Goal: Task Accomplishment & Management: Manage account settings

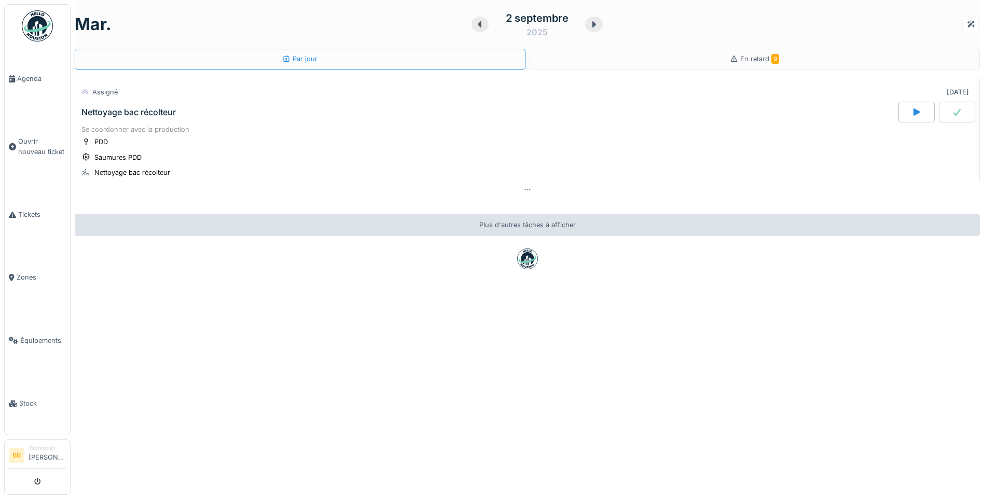
click at [145, 115] on div "Nettoyage bac récolteur" at bounding box center [128, 112] width 94 height 10
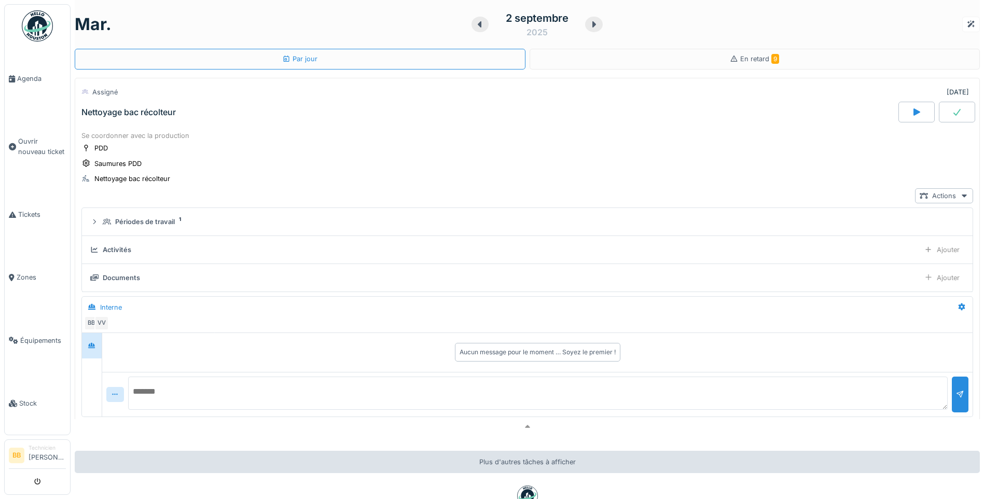
scroll to position [36, 0]
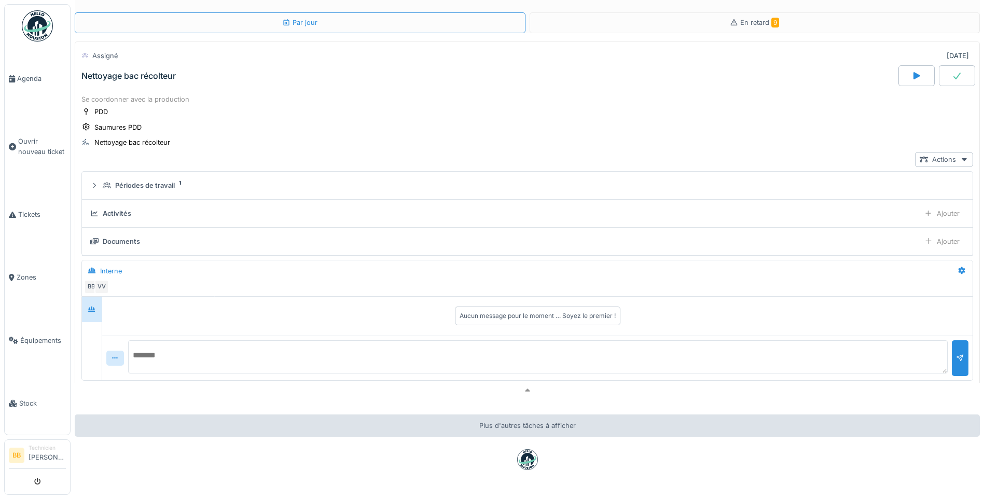
click at [129, 238] on div "Documents" at bounding box center [121, 242] width 37 height 10
click at [129, 237] on div "Documents" at bounding box center [121, 242] width 37 height 10
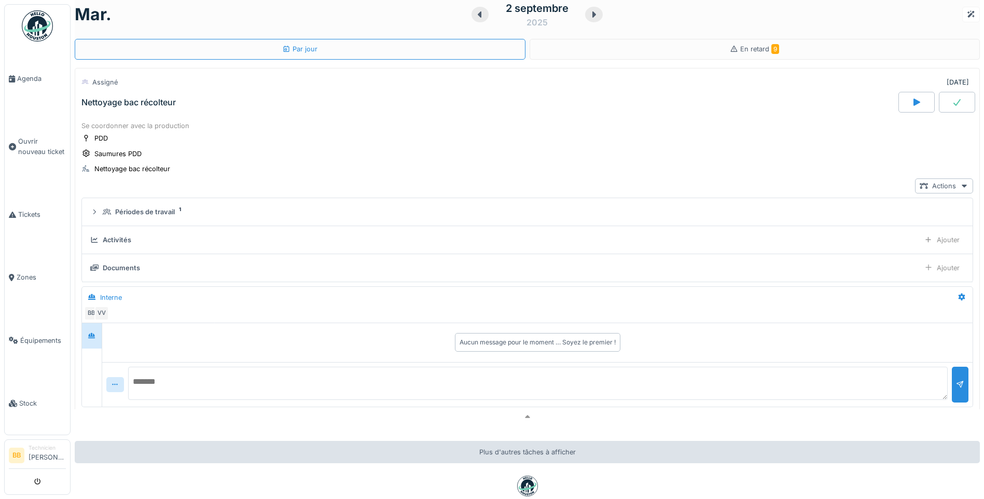
scroll to position [0, 0]
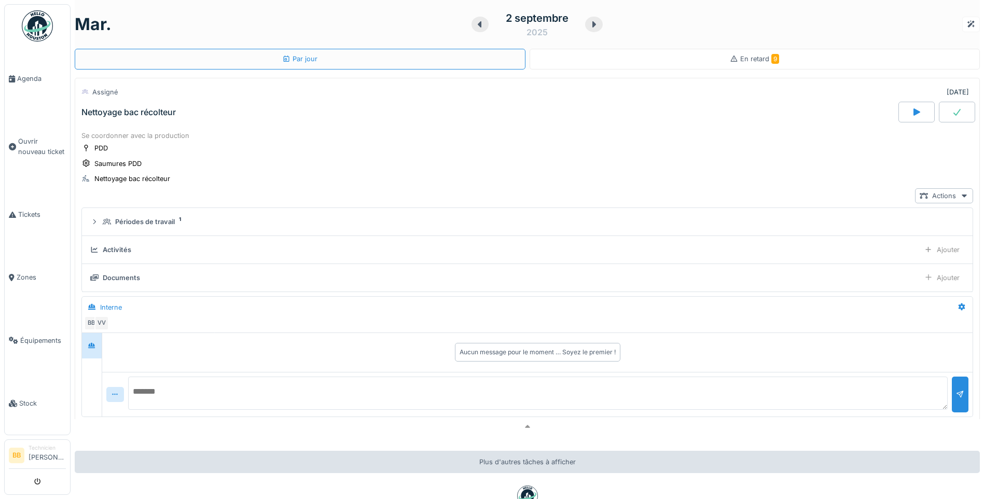
click at [730, 56] on icon at bounding box center [734, 59] width 8 height 7
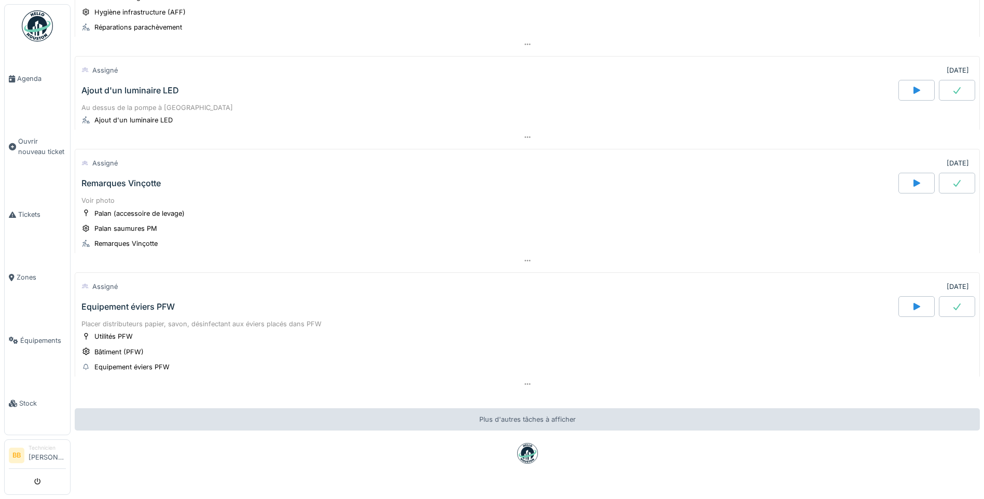
scroll to position [781, 0]
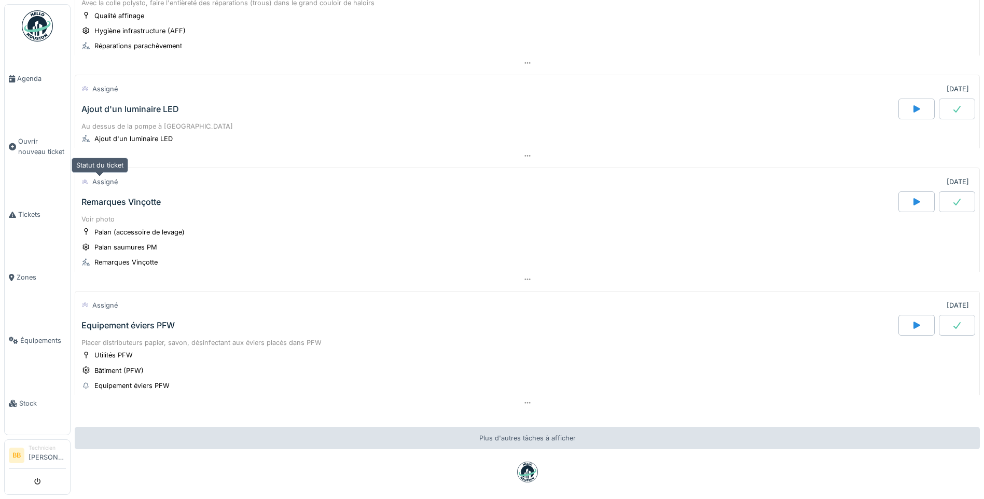
click at [107, 184] on div "Assigné" at bounding box center [104, 182] width 25 height 10
click at [116, 207] on div "Remarques Vinçotte" at bounding box center [120, 202] width 79 height 10
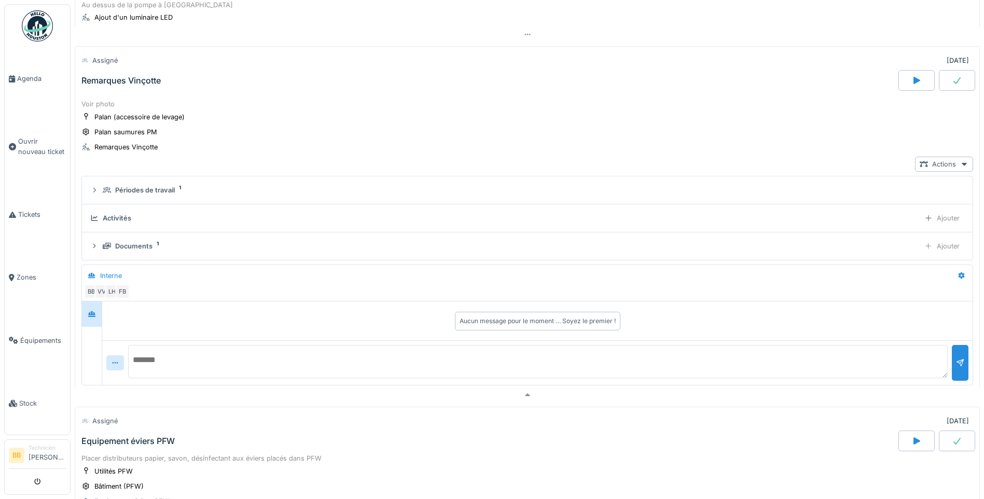
scroll to position [911, 0]
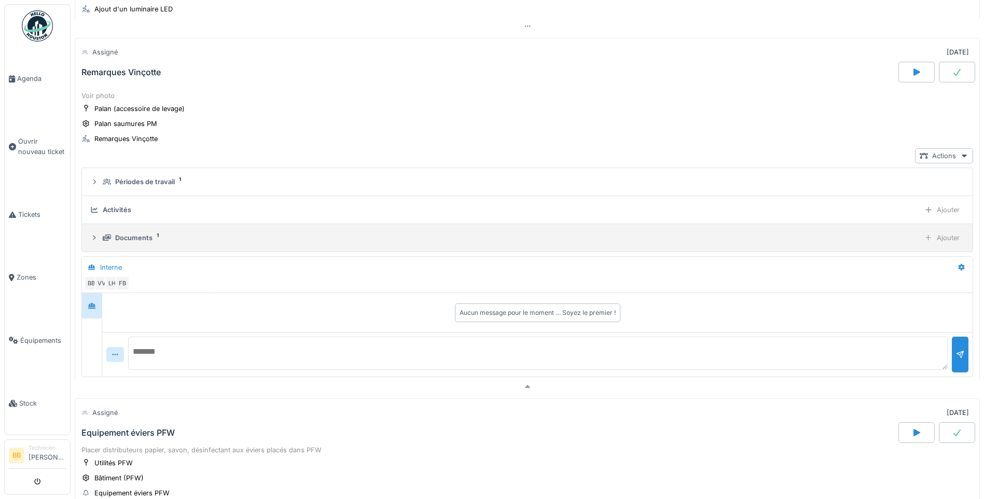
click at [139, 238] on div "Documents" at bounding box center [133, 238] width 37 height 10
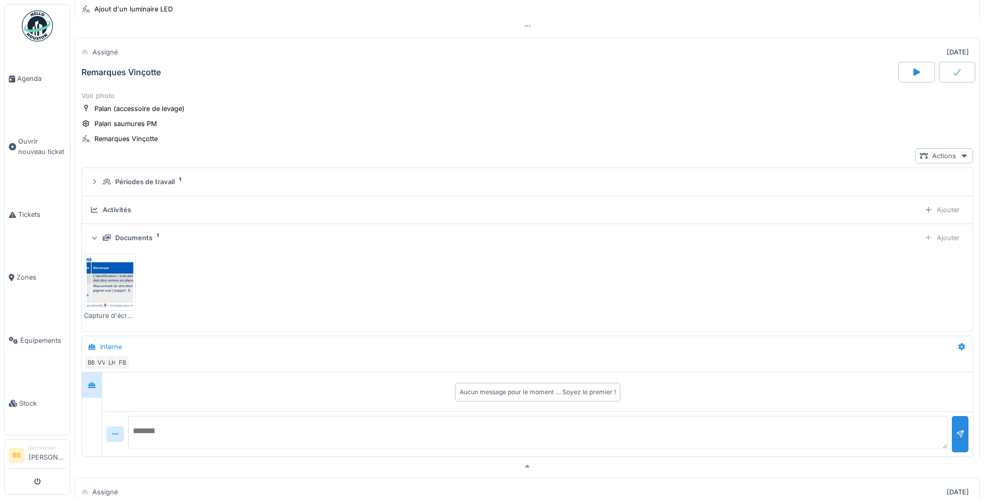
click at [119, 288] on img at bounding box center [110, 282] width 47 height 52
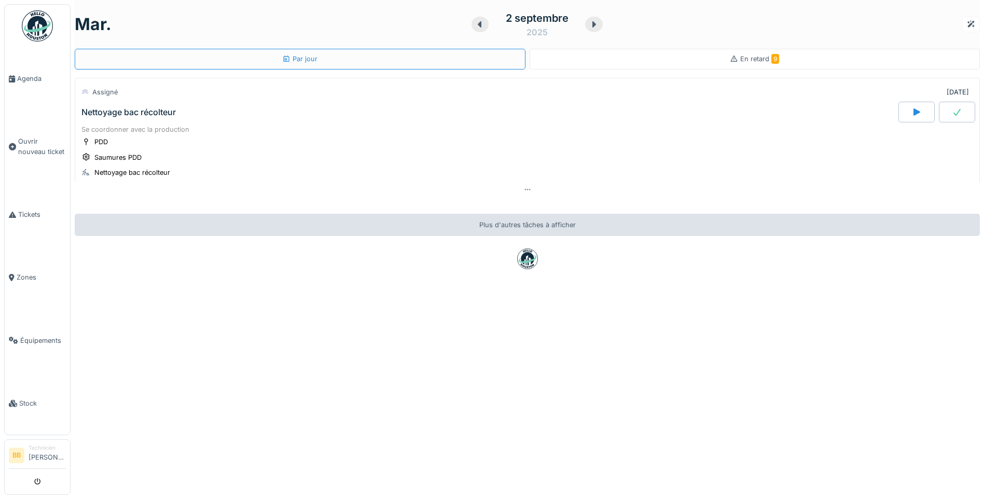
click at [740, 61] on span "En retard 9" at bounding box center [759, 59] width 39 height 8
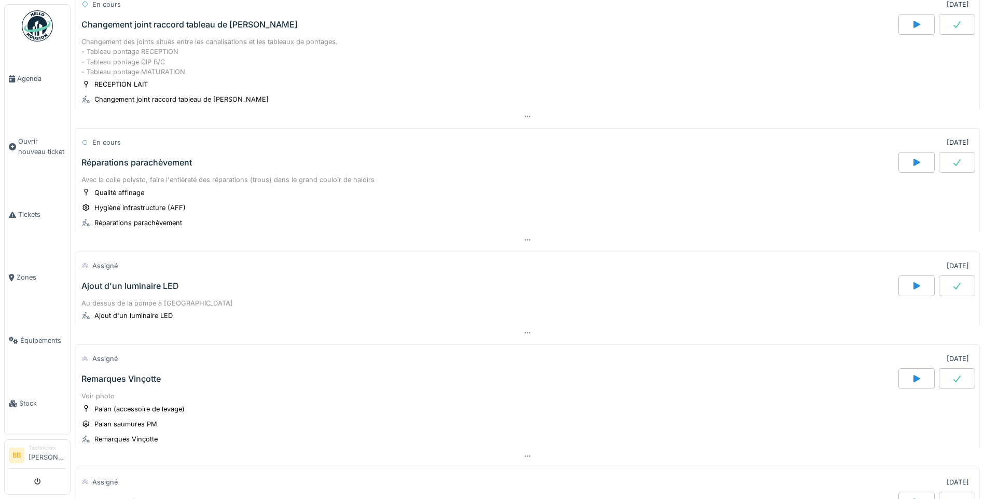
scroll to position [674, 0]
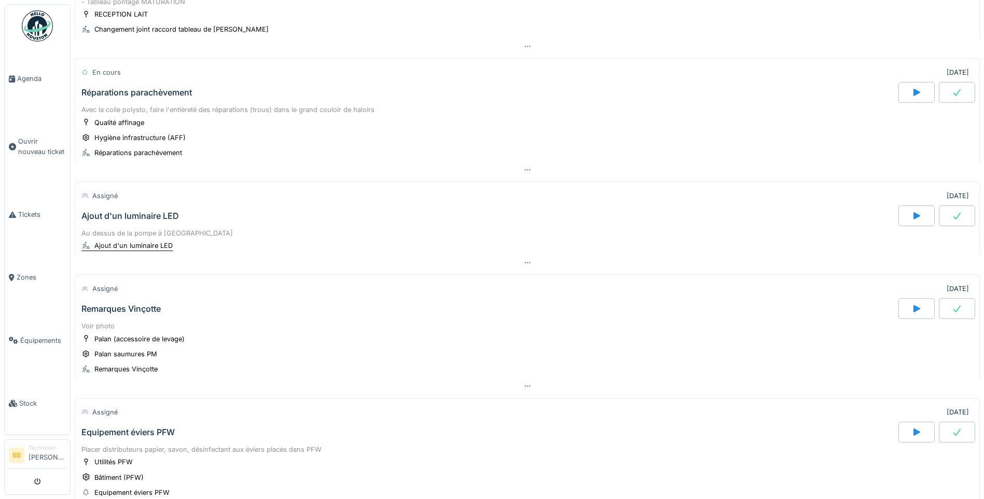
click at [133, 243] on div "Ajout d'un luminaire LED" at bounding box center [127, 245] width 92 height 11
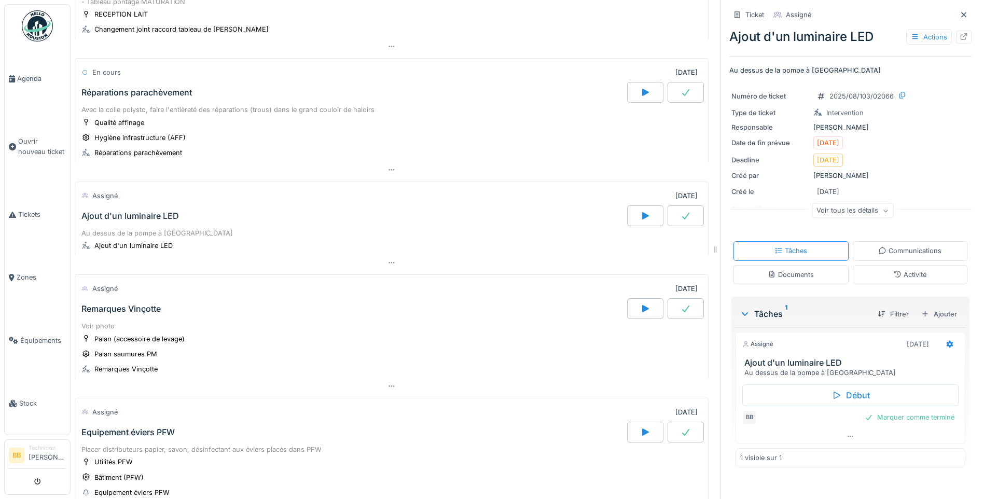
click at [134, 216] on div "Ajout d'un luminaire LED" at bounding box center [130, 216] width 98 height 10
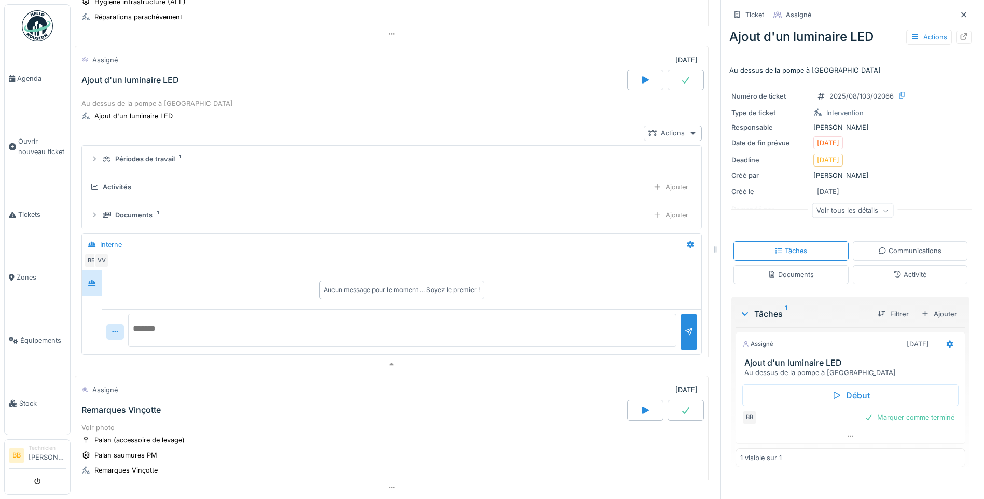
scroll to position [818, 0]
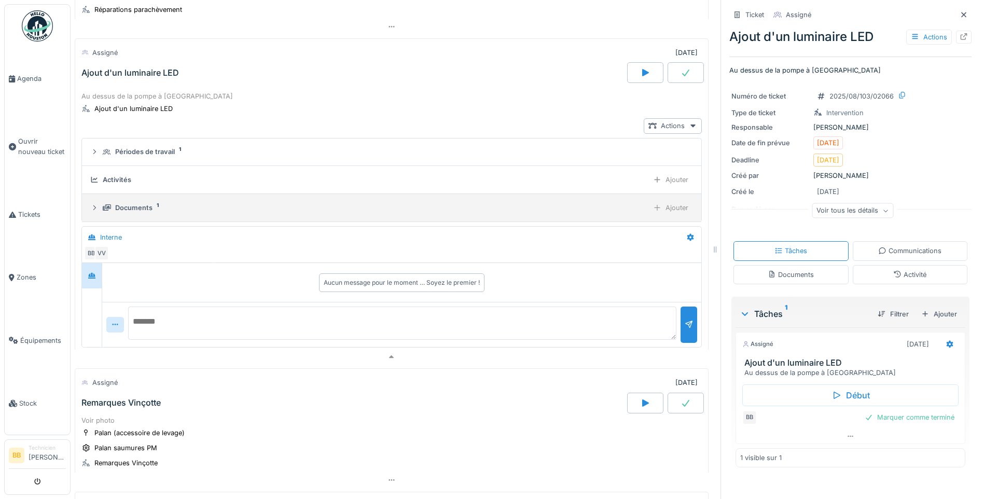
click at [132, 198] on summary "Documents 1 Ajouter" at bounding box center [391, 207] width 611 height 19
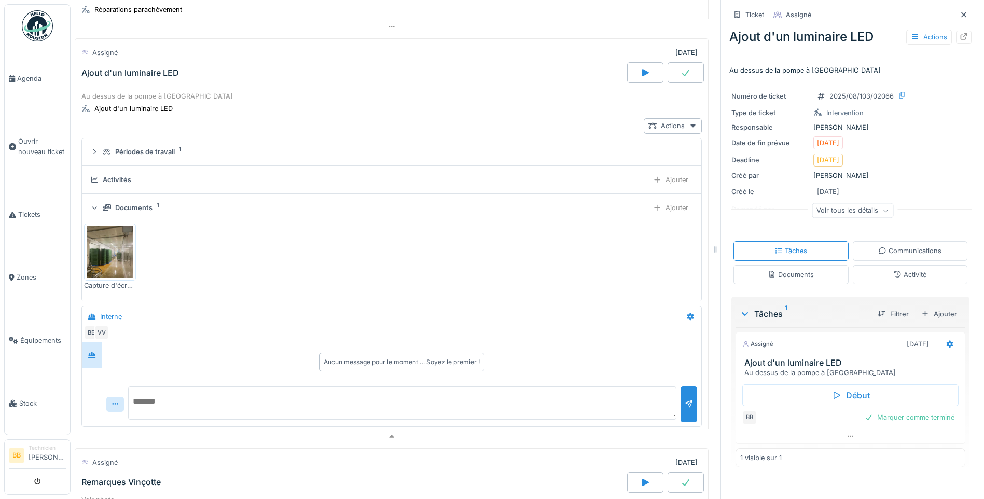
click at [120, 252] on img at bounding box center [110, 252] width 47 height 52
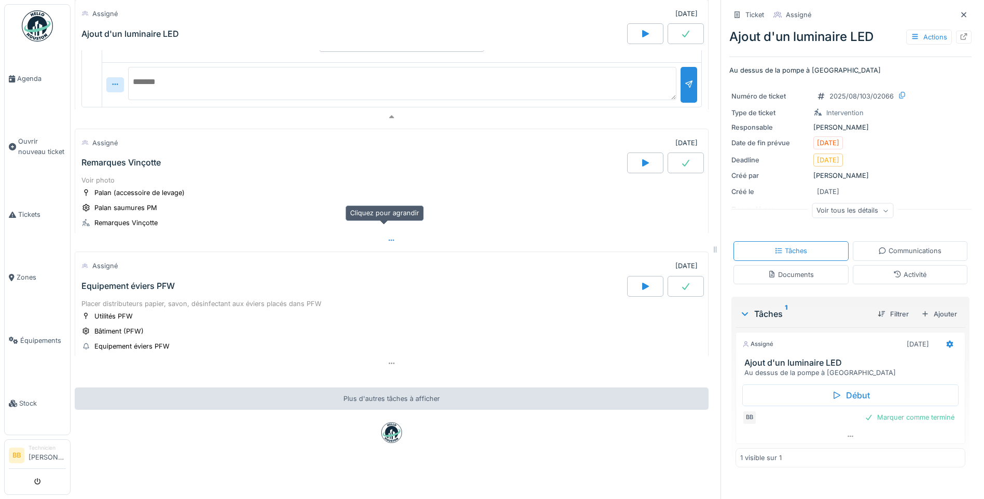
scroll to position [1150, 0]
click at [108, 158] on div "Remarques Vinçotte" at bounding box center [120, 163] width 79 height 10
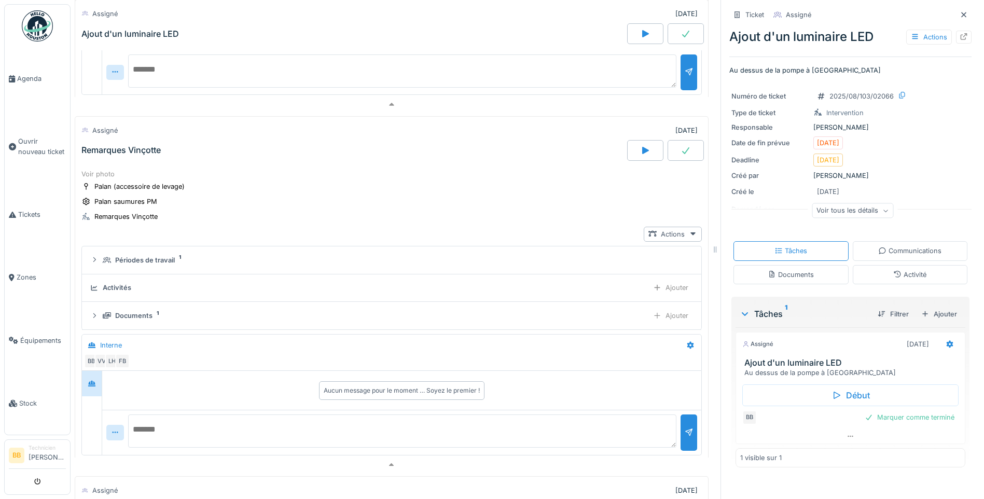
scroll to position [1228, 0]
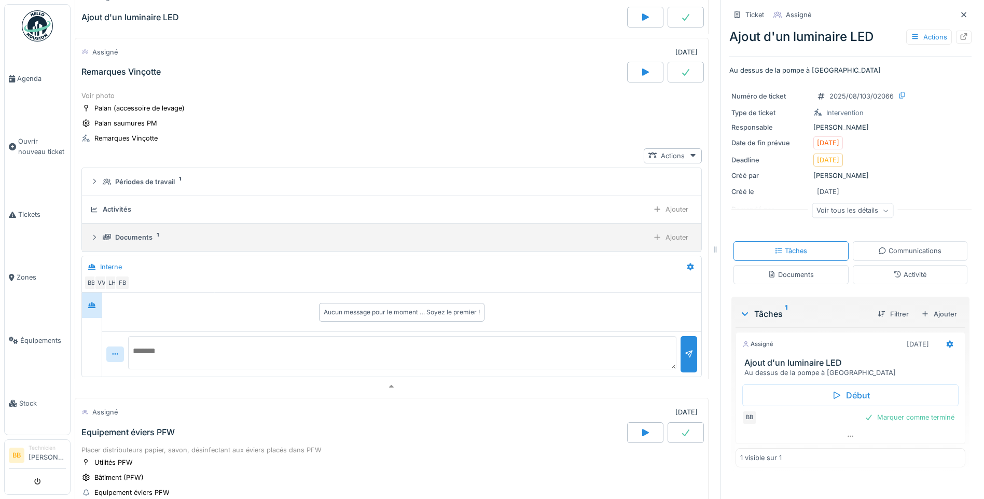
click at [136, 242] on div "Documents" at bounding box center [133, 237] width 37 height 10
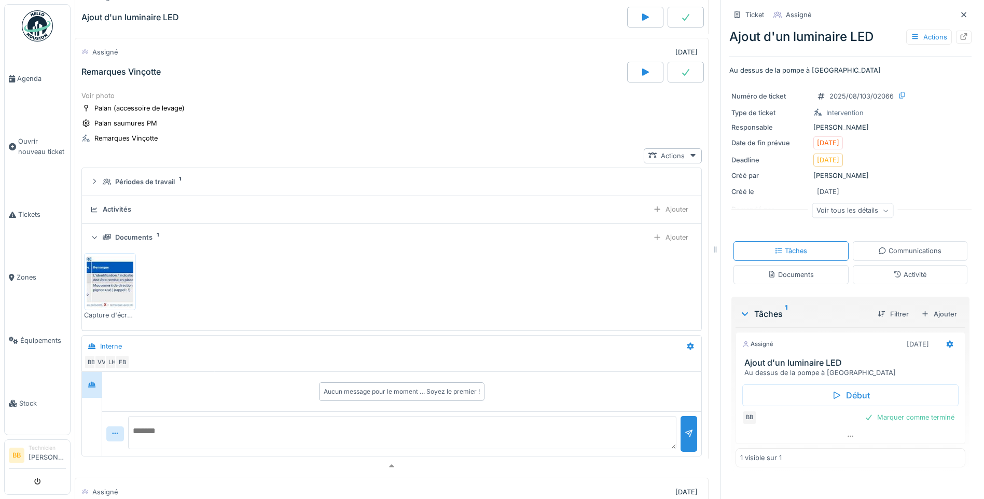
click at [95, 291] on img at bounding box center [110, 282] width 47 height 52
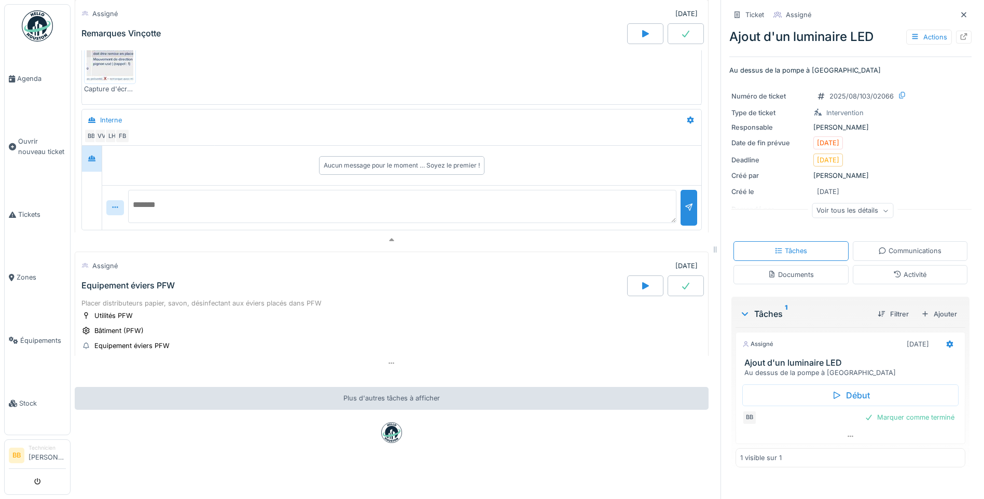
scroll to position [1467, 0]
click at [120, 281] on div "Equipement éviers PFW" at bounding box center [127, 286] width 93 height 10
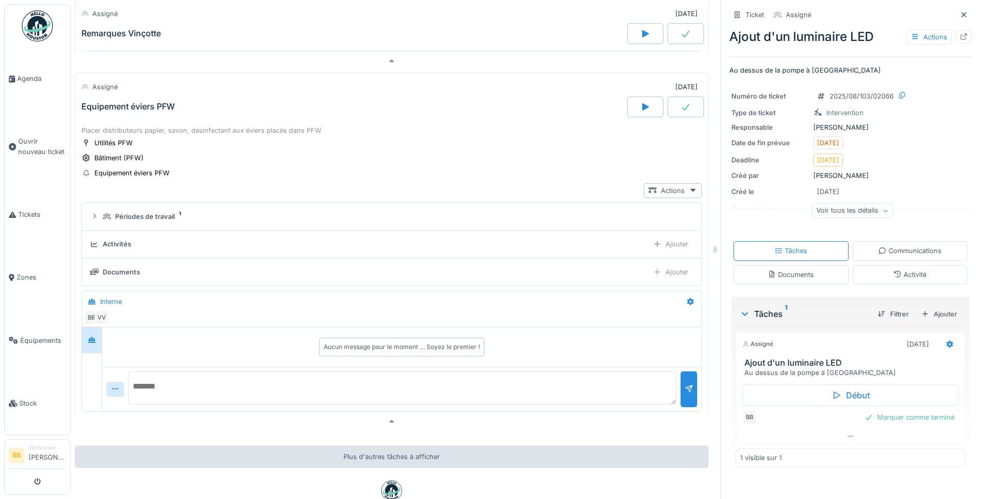
scroll to position [1668, 0]
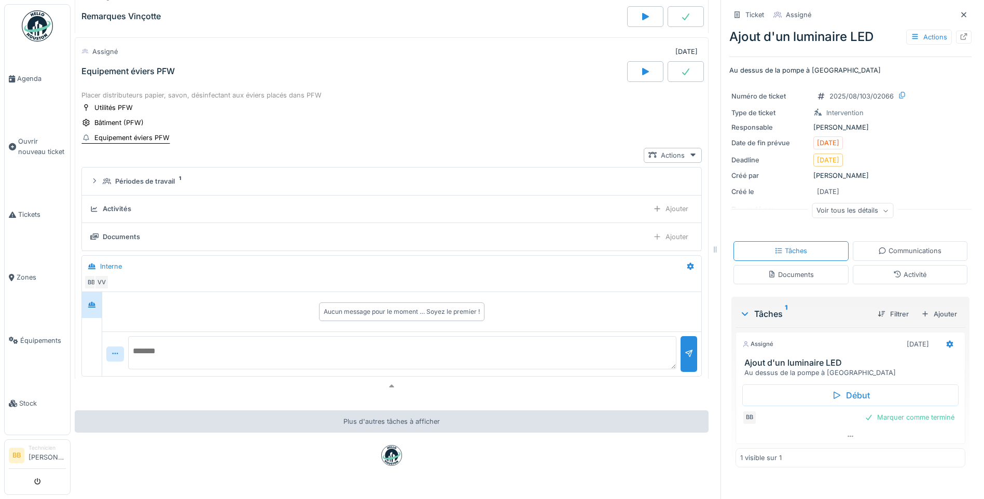
click at [85, 134] on icon at bounding box center [86, 137] width 8 height 7
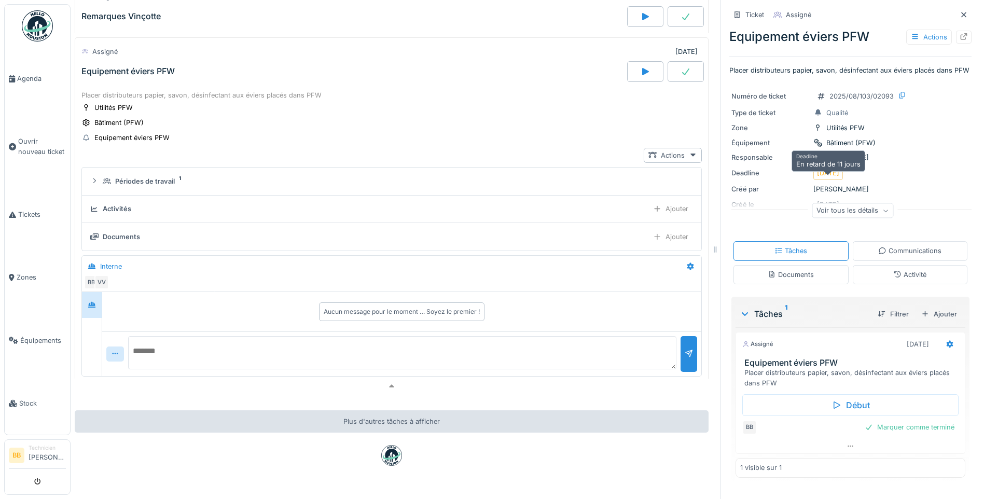
scroll to position [2, 0]
click at [892, 180] on div "Numéro de ticket 2025/08/103/02093 Type de ticket Qualité Zone Utilités PFW Équ…" at bounding box center [850, 156] width 242 height 145
click at [882, 211] on icon at bounding box center [885, 210] width 6 height 5
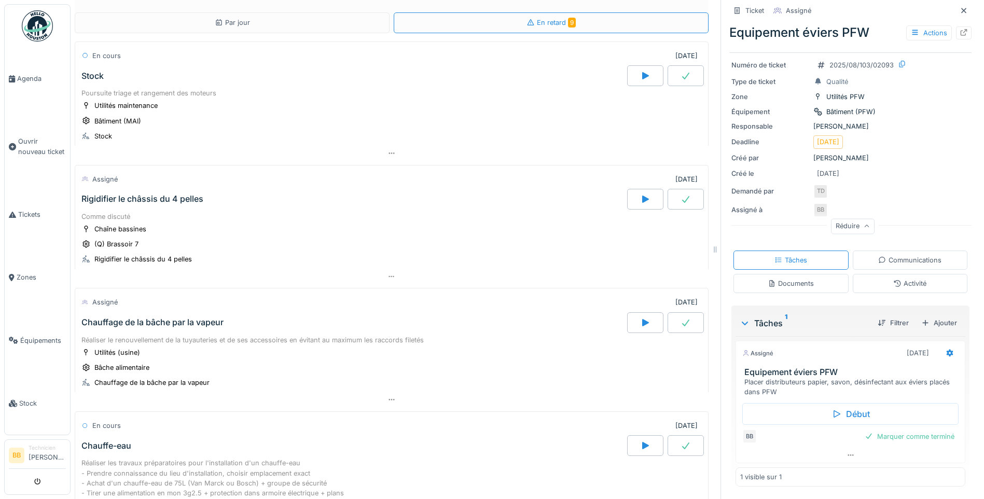
scroll to position [0, 0]
click at [33, 79] on span "Agenda" at bounding box center [41, 79] width 49 height 10
